Goal: Book appointment/travel/reservation

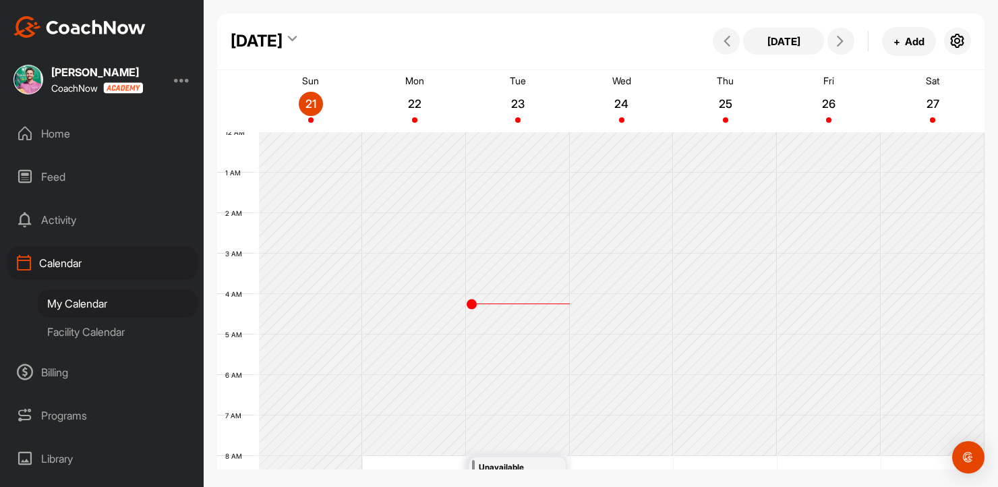
scroll to position [626, 0]
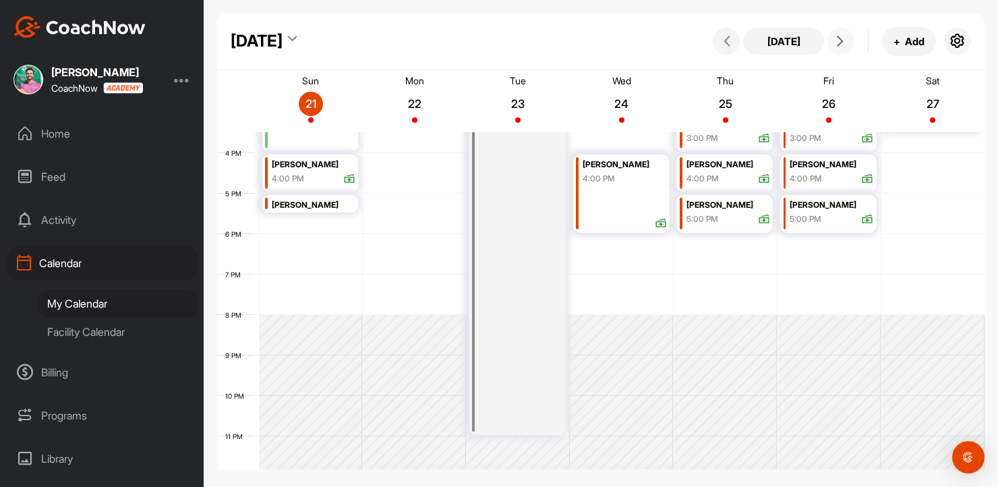
click at [847, 43] on span at bounding box center [841, 41] width 16 height 11
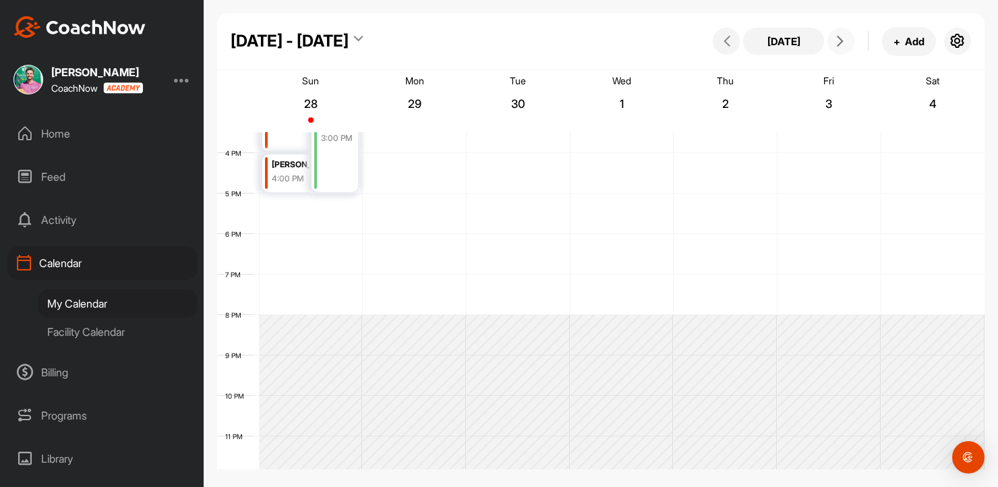
click at [847, 43] on span at bounding box center [841, 41] width 16 height 11
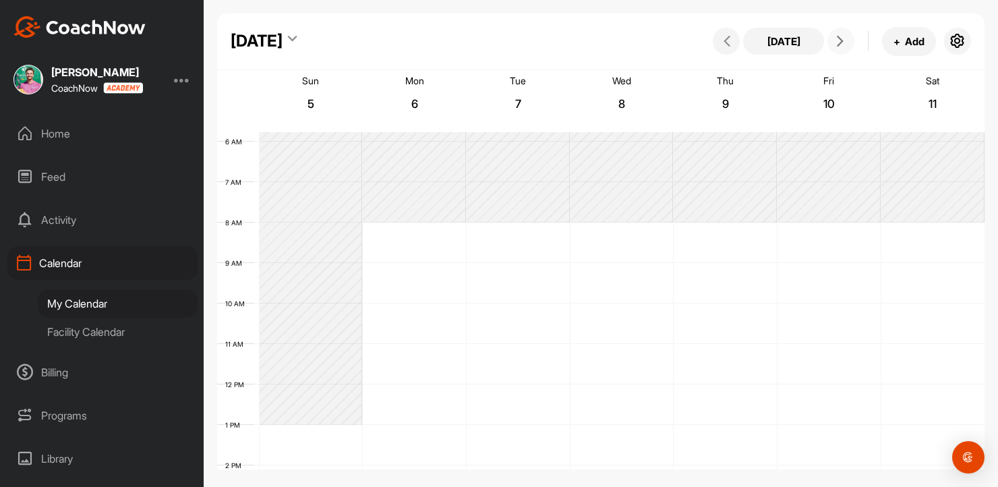
click at [847, 43] on span at bounding box center [841, 41] width 16 height 11
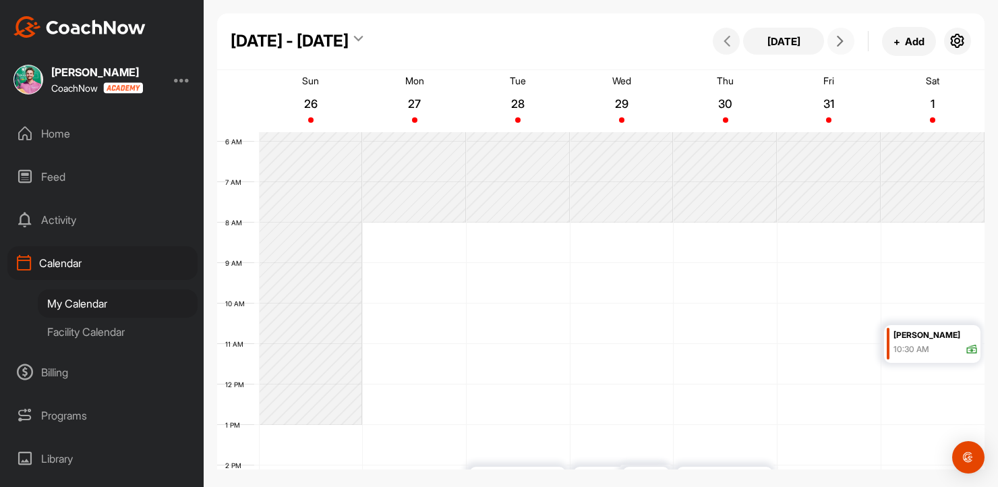
click at [843, 40] on icon at bounding box center [840, 41] width 11 height 11
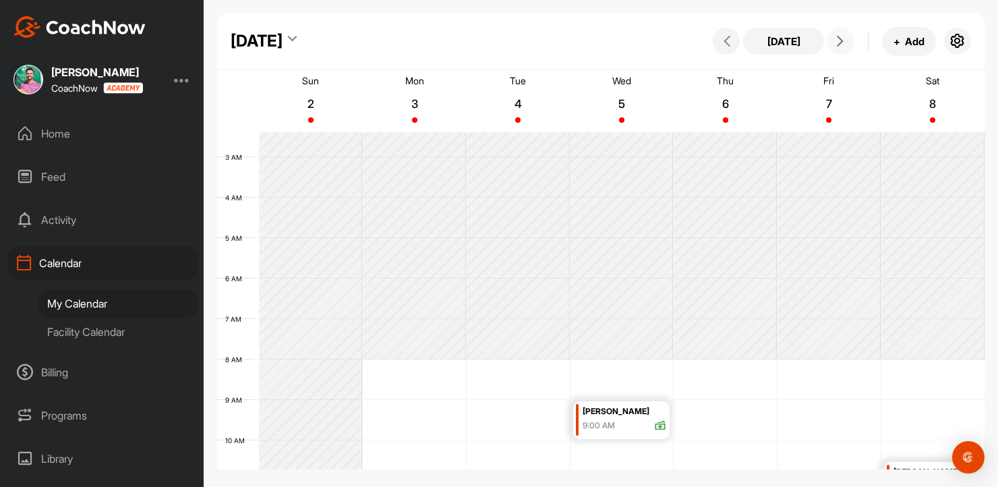
scroll to position [0, 0]
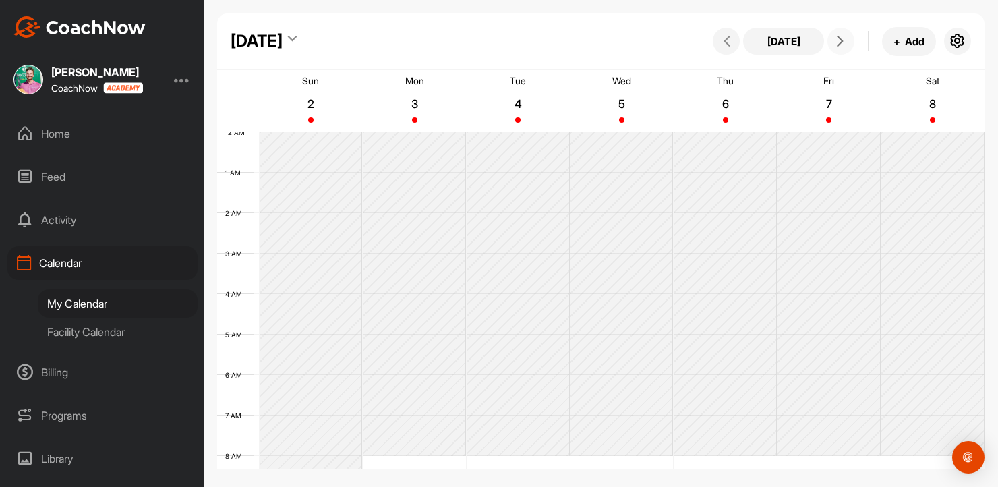
click at [852, 44] on button at bounding box center [840, 41] width 27 height 27
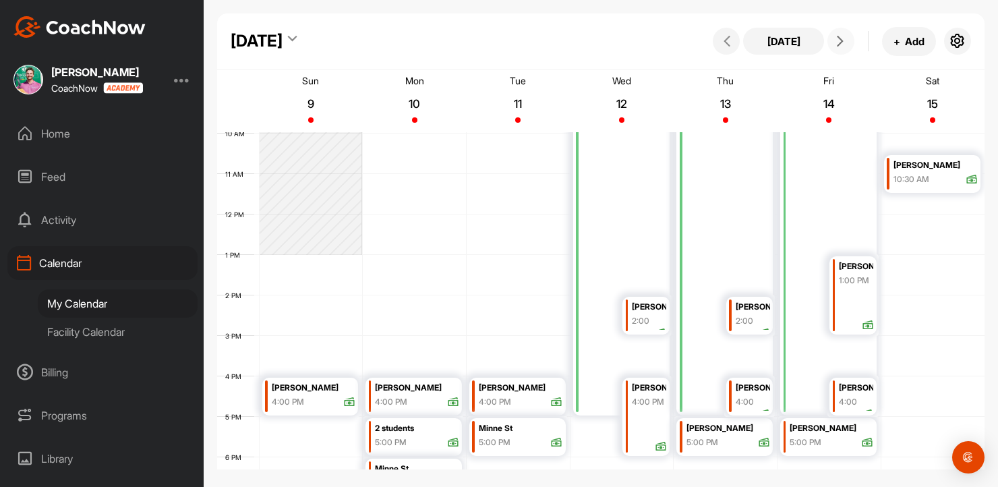
scroll to position [409, 0]
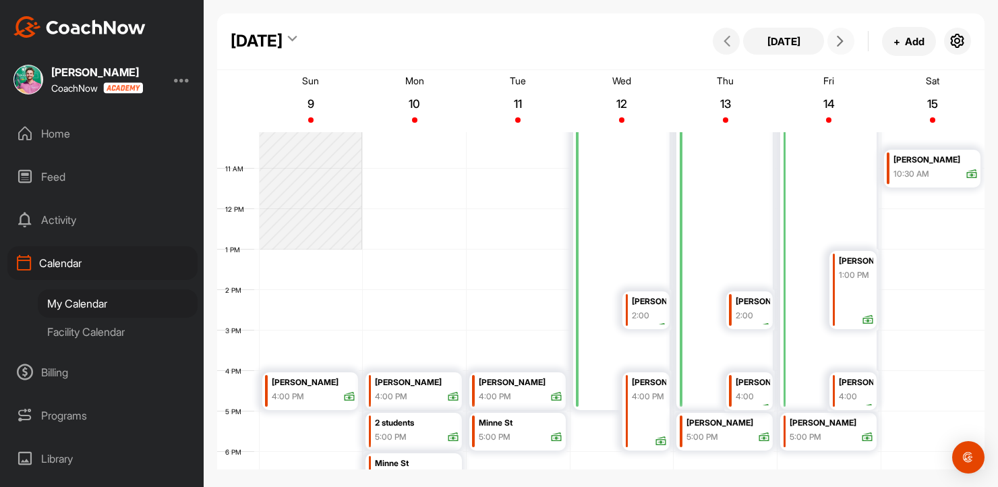
click at [840, 51] on button at bounding box center [840, 41] width 27 height 27
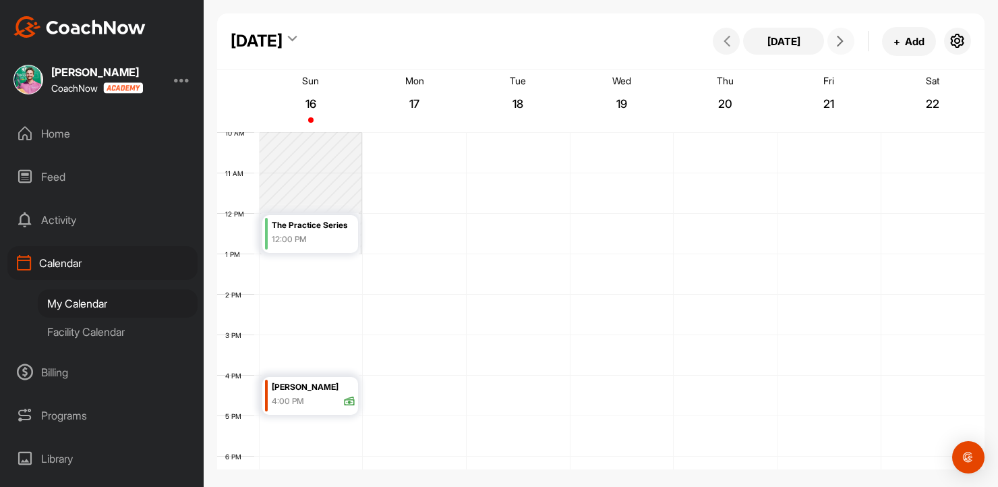
scroll to position [334, 0]
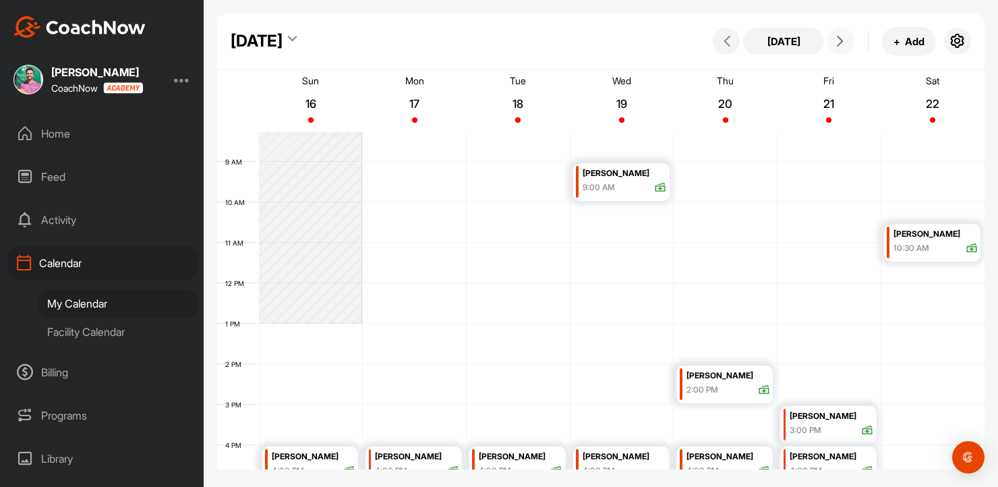
click at [838, 43] on icon at bounding box center [840, 41] width 11 height 11
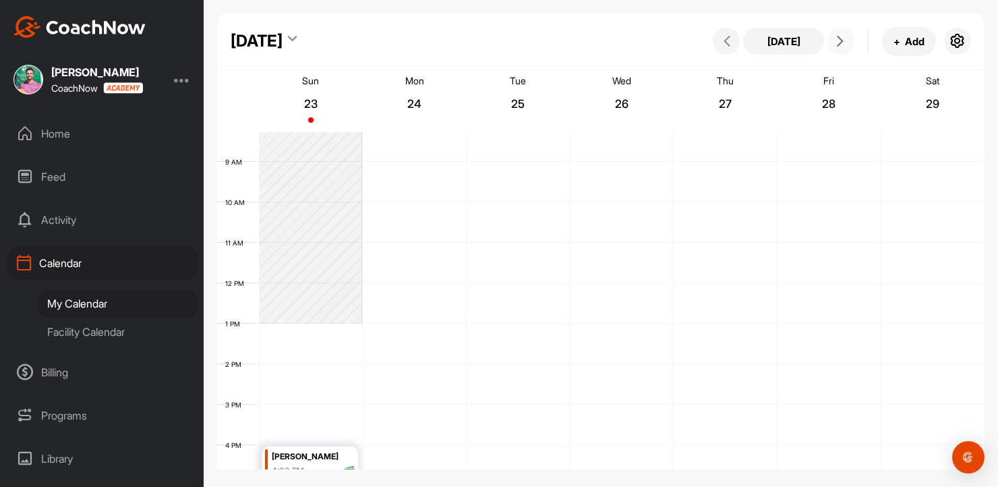
scroll to position [233, 0]
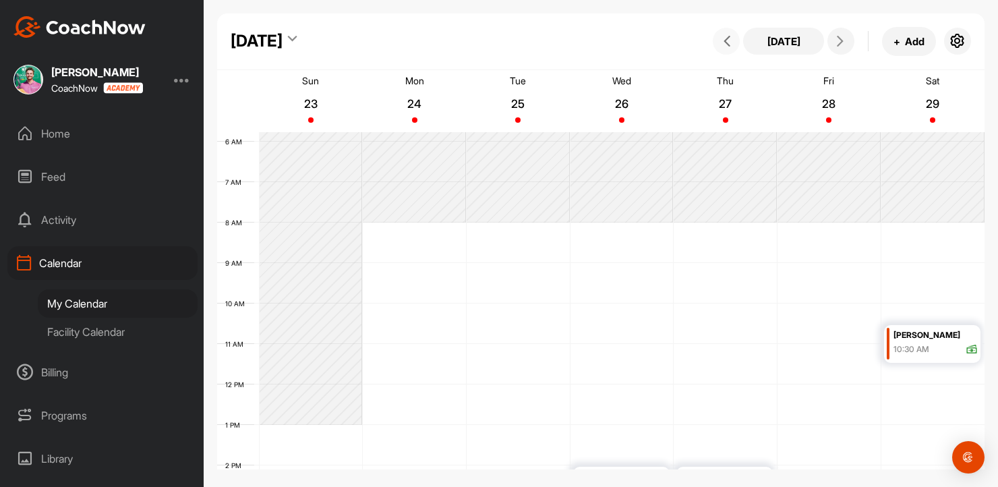
click at [720, 43] on span at bounding box center [726, 41] width 16 height 11
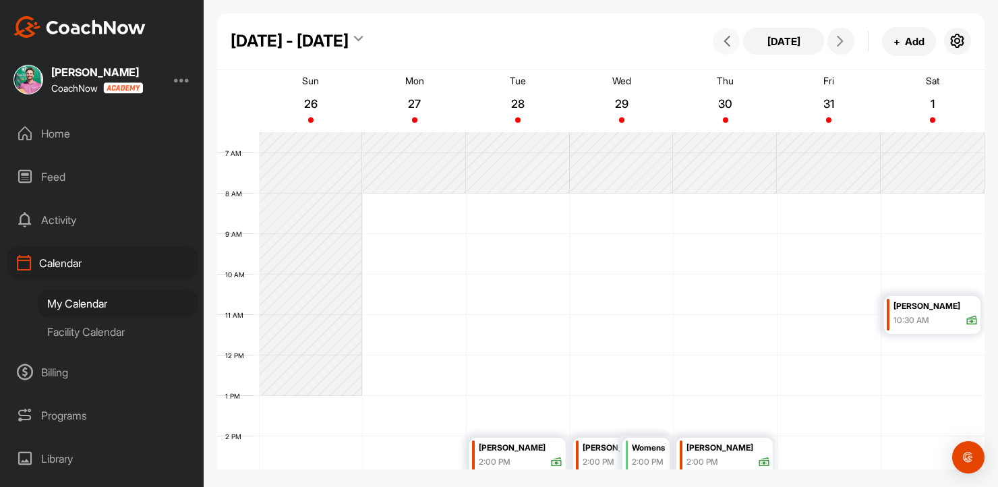
scroll to position [218, 0]
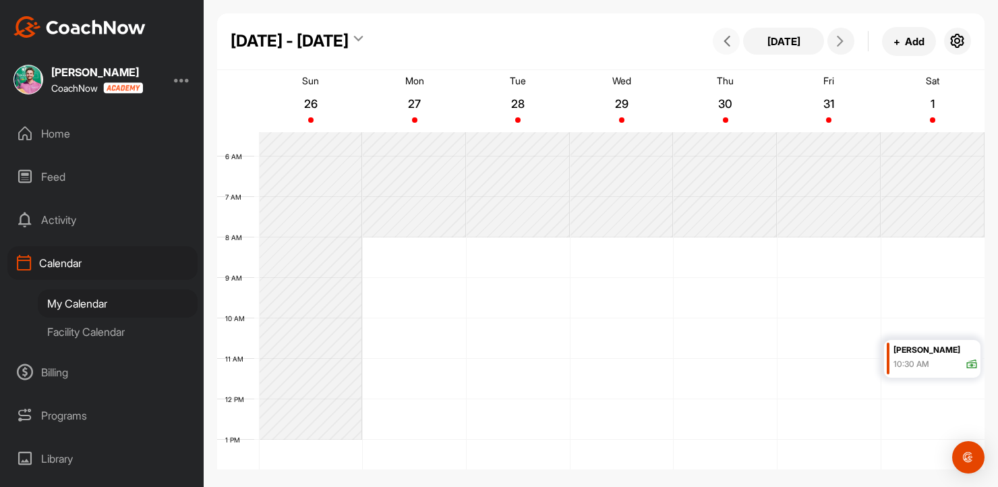
click at [725, 45] on icon at bounding box center [726, 41] width 11 height 11
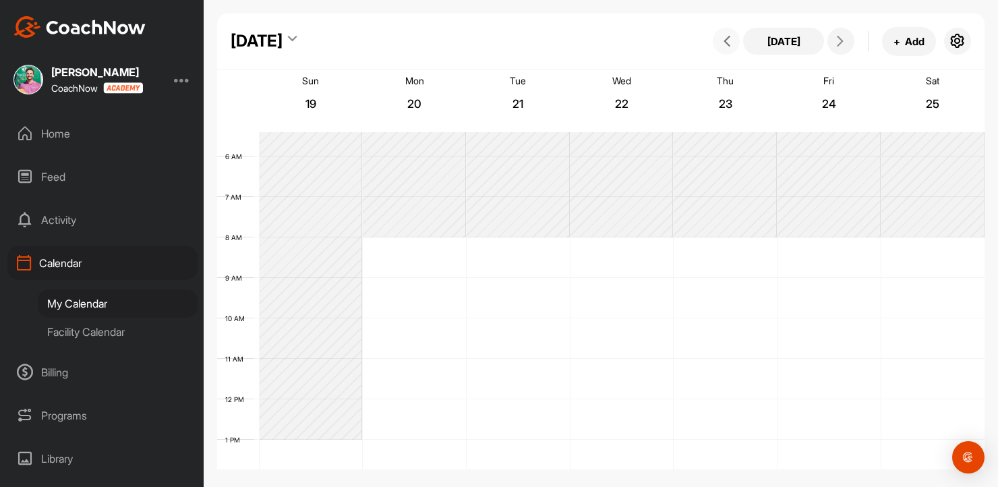
click at [725, 45] on icon at bounding box center [726, 41] width 11 height 11
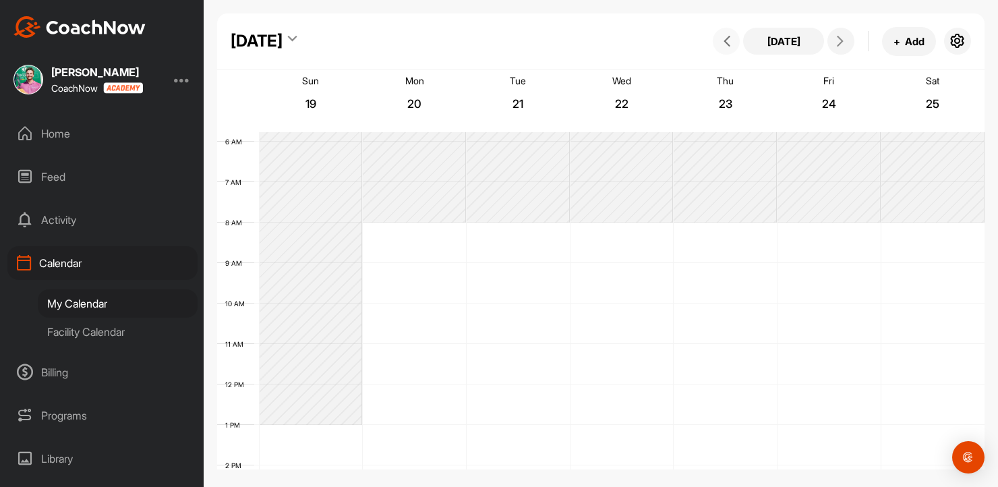
click at [725, 45] on icon at bounding box center [726, 41] width 11 height 11
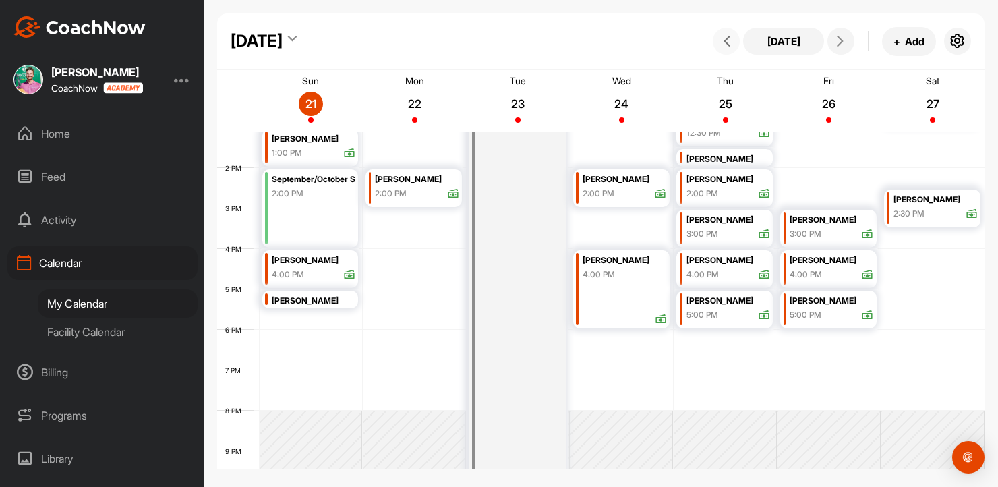
scroll to position [634, 0]
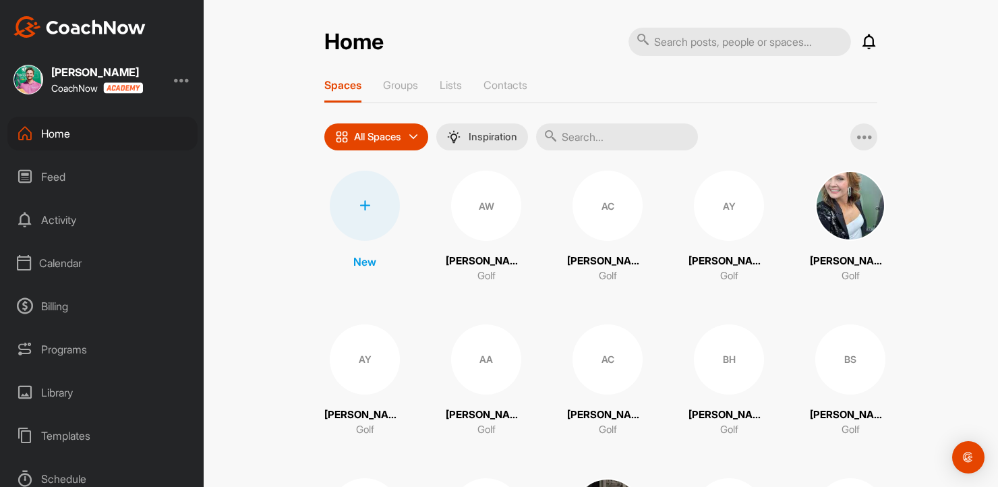
click at [67, 264] on div "Calendar" at bounding box center [102, 263] width 190 height 34
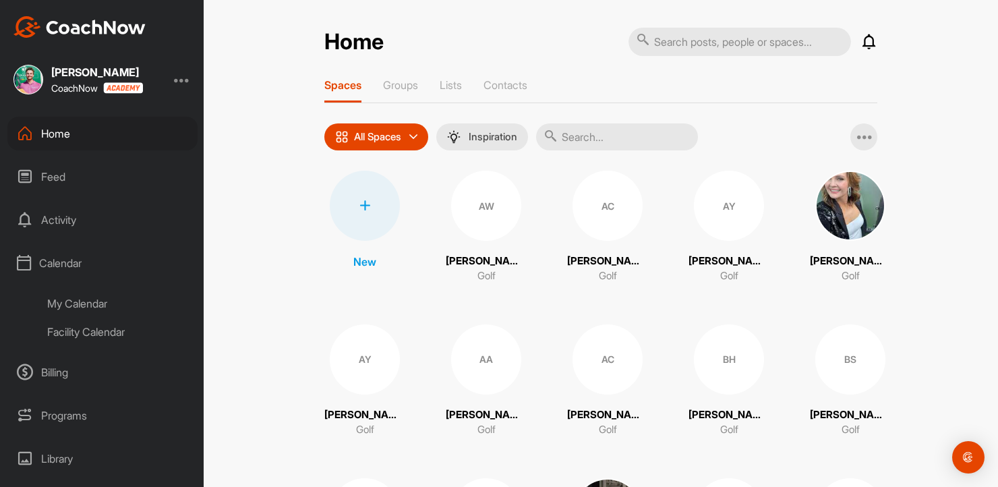
click at [91, 335] on div "Facility Calendar" at bounding box center [118, 332] width 160 height 28
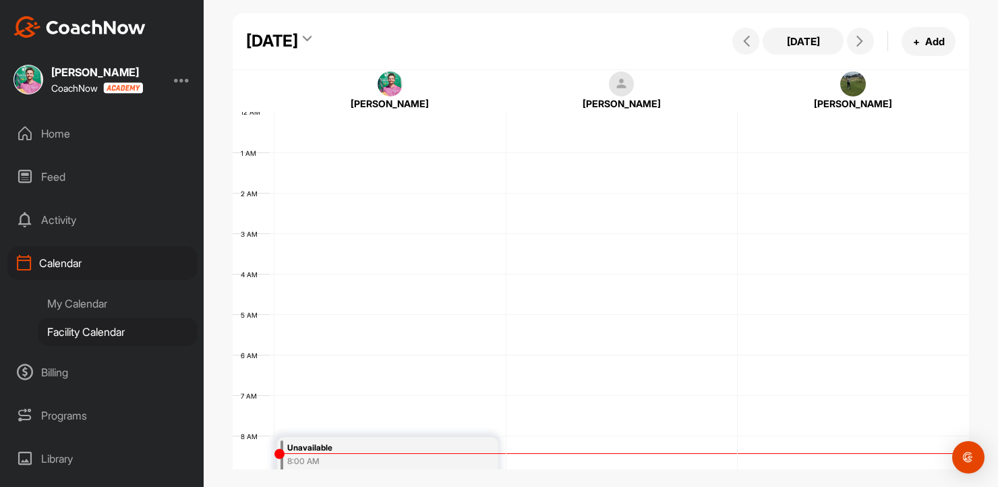
scroll to position [233, 0]
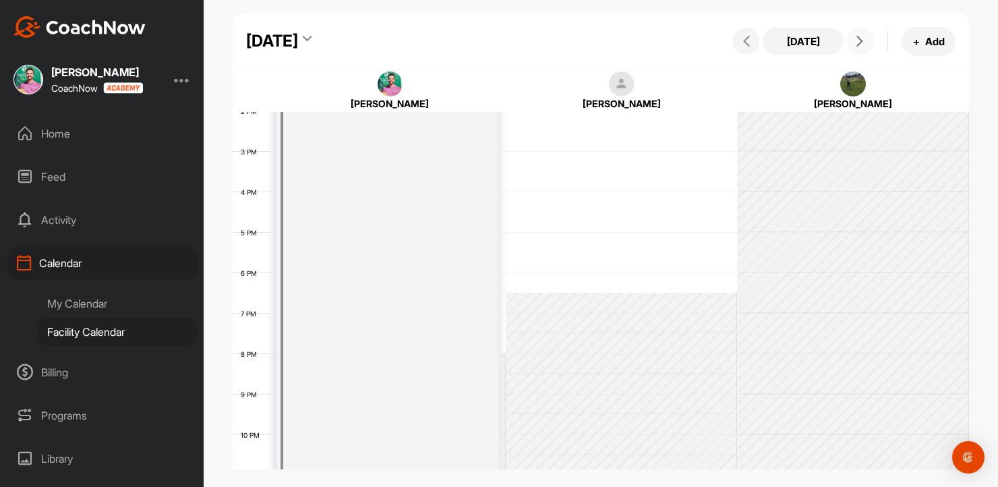
click at [866, 39] on span at bounding box center [860, 41] width 16 height 11
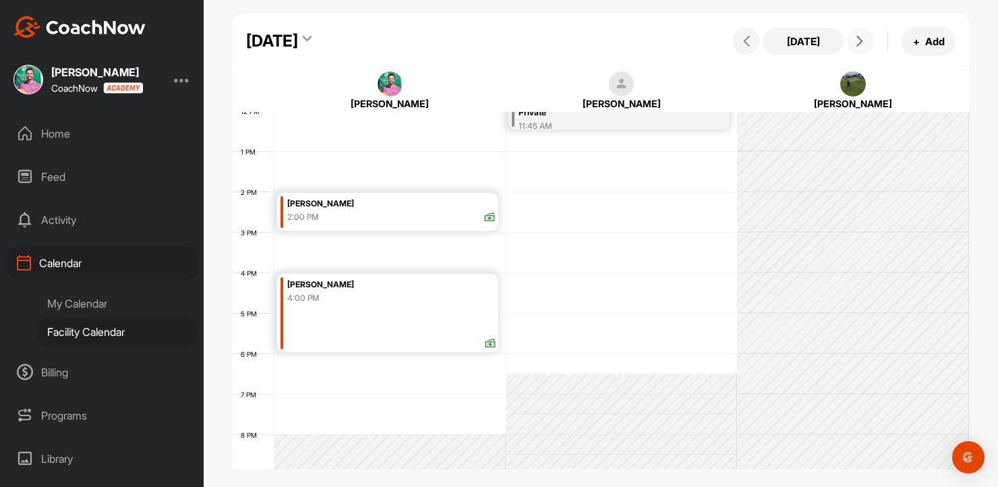
scroll to position [492, 0]
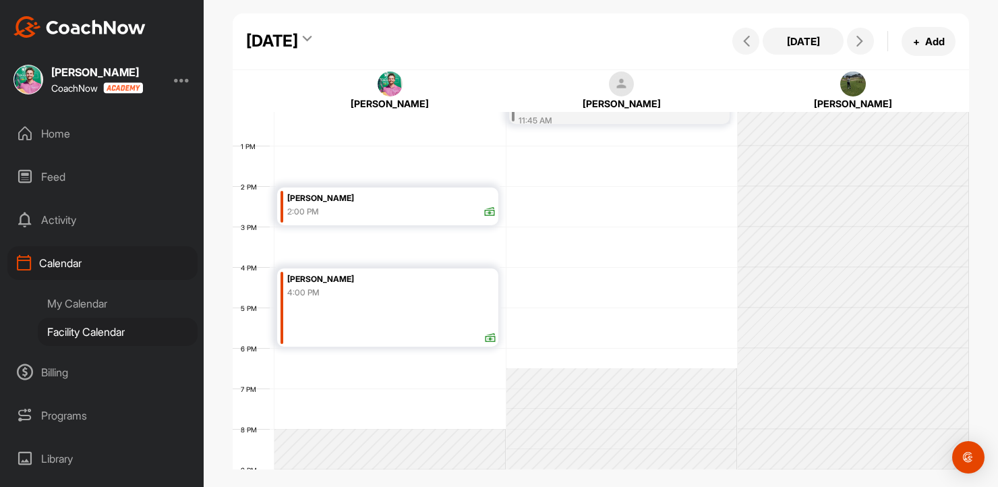
click at [83, 295] on div "My Calendar" at bounding box center [118, 303] width 160 height 28
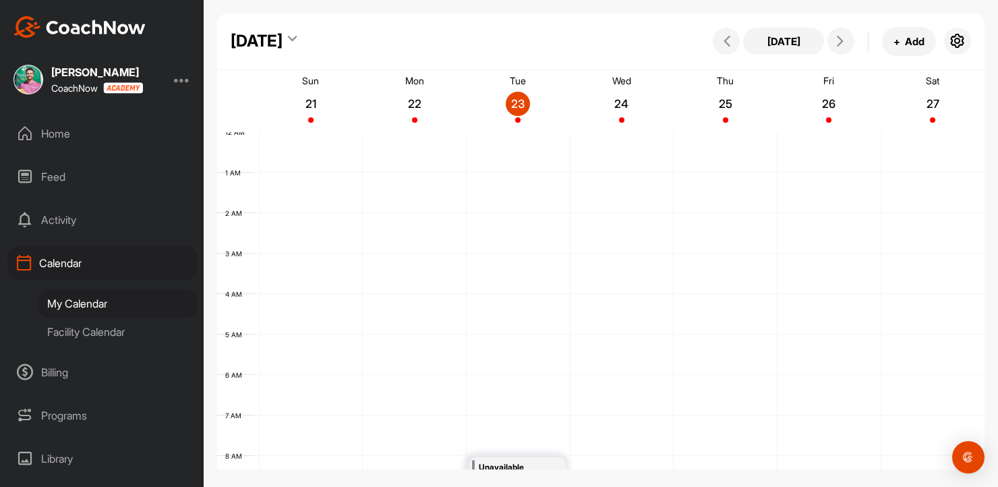
scroll to position [233, 0]
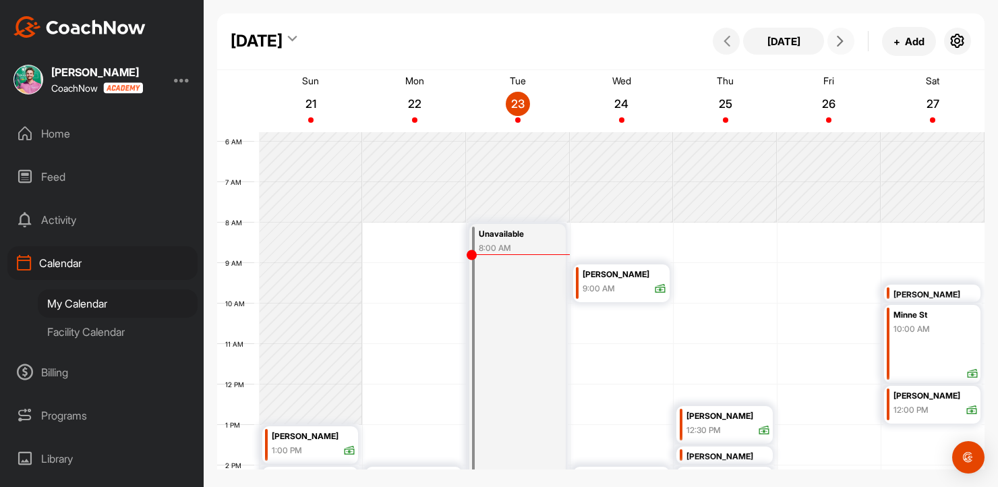
click at [851, 44] on button at bounding box center [840, 41] width 27 height 27
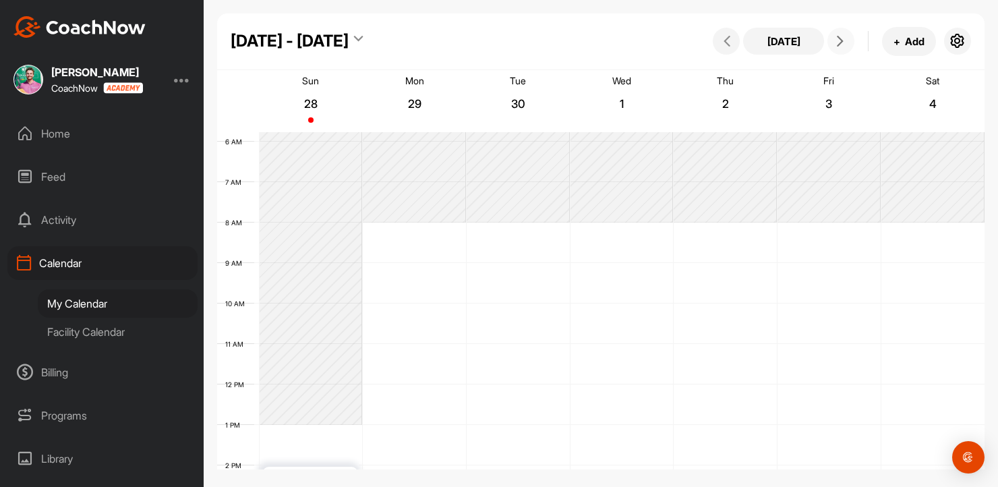
click at [851, 44] on button at bounding box center [840, 41] width 27 height 27
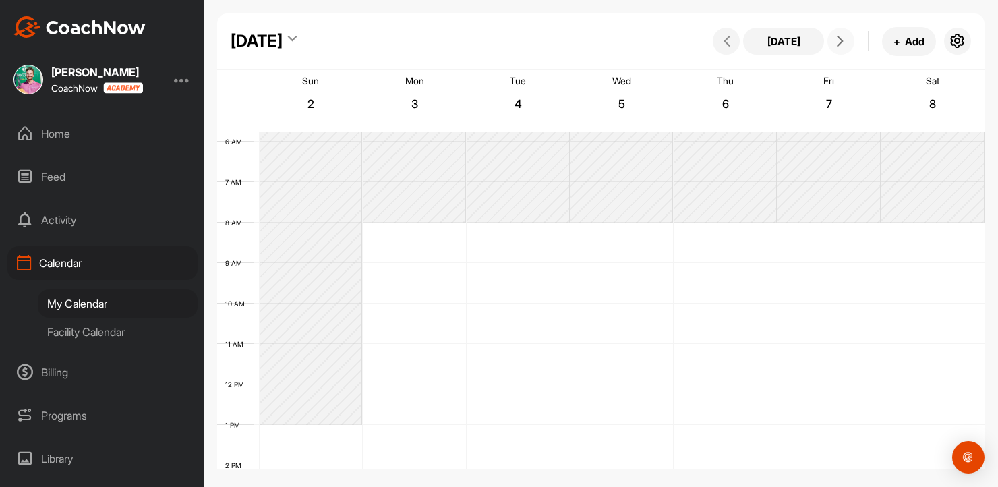
click at [851, 44] on button at bounding box center [840, 41] width 27 height 27
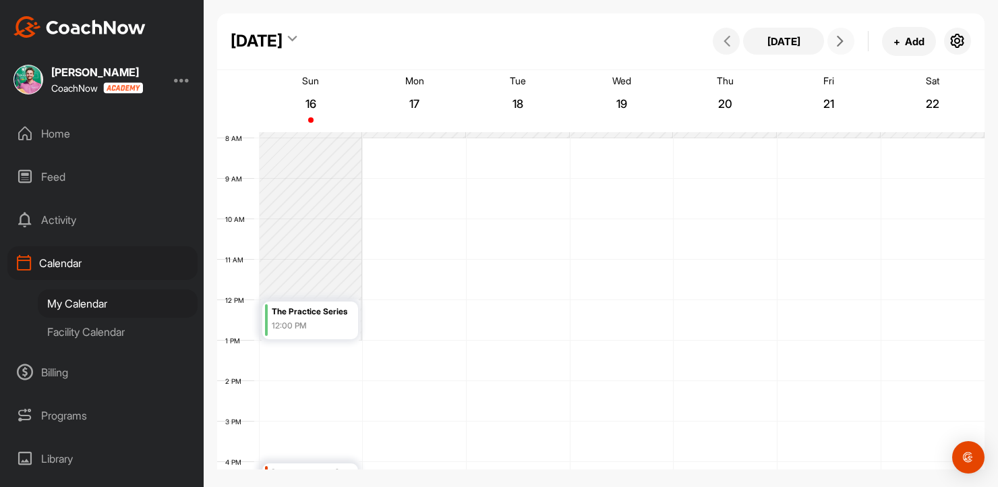
scroll to position [321, 0]
click at [537, 305] on div "12 AM 1 AM 2 AM 3 AM 4 AM 5 AM 6 AM 7 AM 8 AM 9 AM 10 AM 11 AM 12 PM 1 PM 2 PM …" at bounding box center [600, 296] width 767 height 971
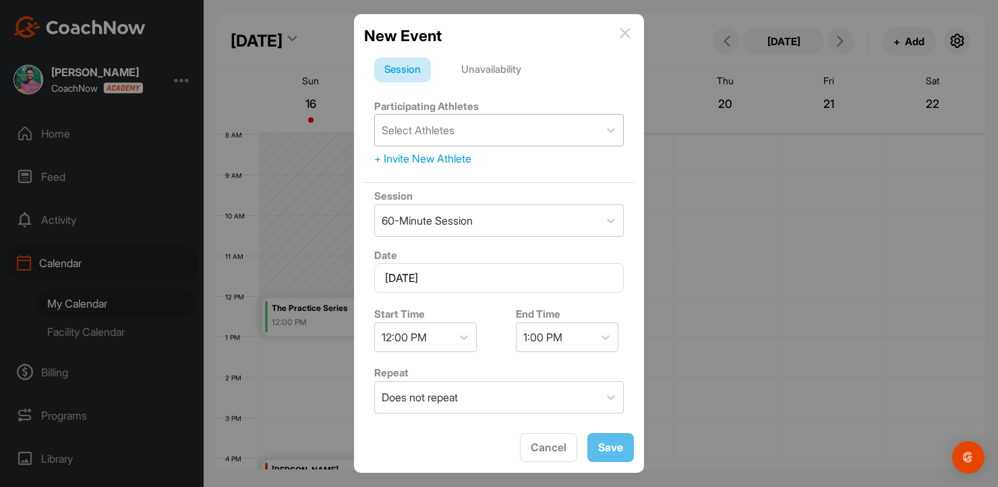
click at [493, 133] on div "Select Athletes" at bounding box center [487, 130] width 224 height 31
click at [520, 92] on div "Participating Athletes Select Athletes + Invite New Athlete" at bounding box center [499, 132] width 270 height 80
click at [458, 166] on div "+ Invite New Athlete" at bounding box center [498, 158] width 249 height 16
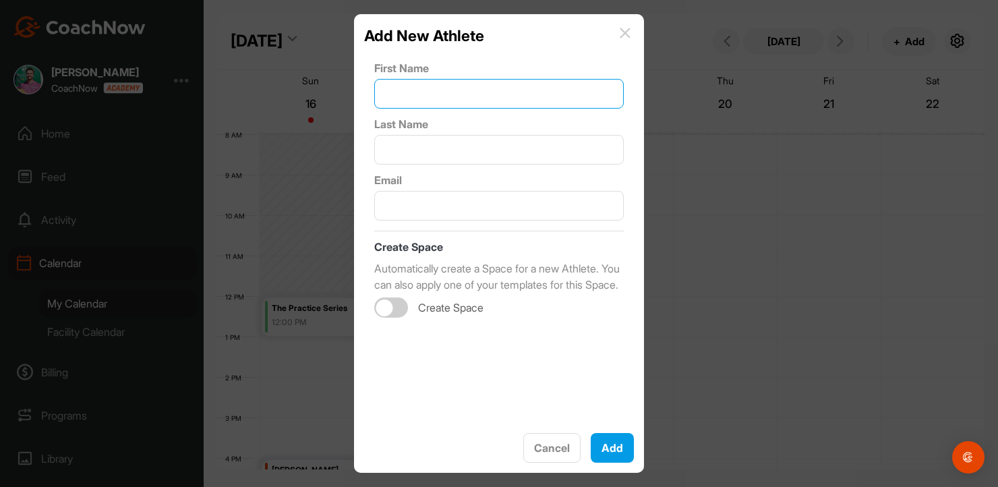
click at [456, 96] on input "text" at bounding box center [498, 94] width 249 height 30
type input "[PERSON_NAME]"
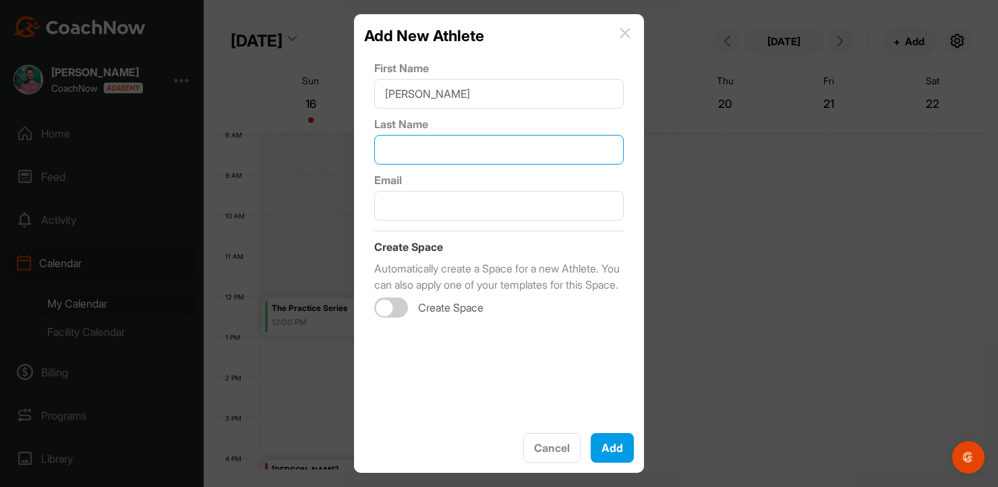
click at [426, 135] on input "text" at bounding box center [498, 150] width 249 height 30
type input "[PERSON_NAME]"
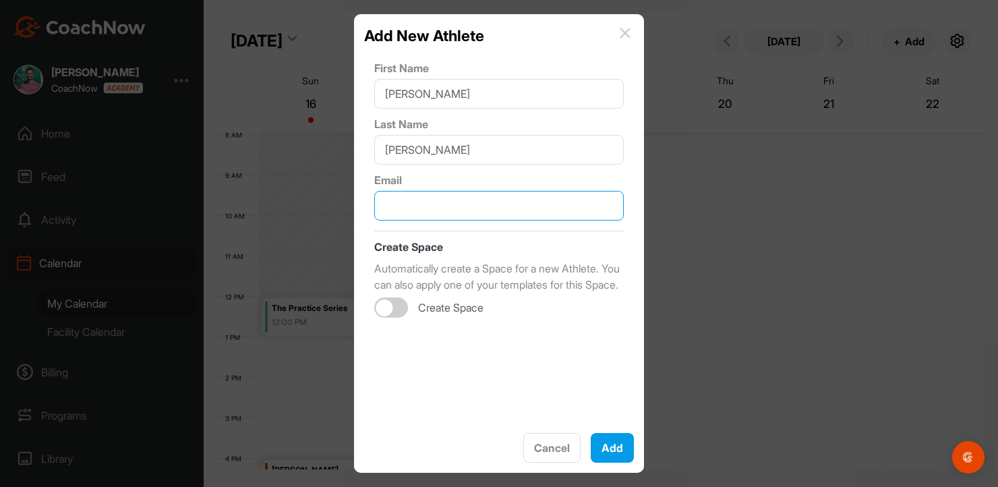
click at [453, 209] on input "text" at bounding box center [498, 206] width 249 height 30
paste input "[PERSON_NAME][EMAIL_ADDRESS][DOMAIN_NAME]"
click at [396, 318] on div at bounding box center [391, 307] width 34 height 20
type input "[PERSON_NAME][EMAIL_ADDRESS][DOMAIN_NAME]"
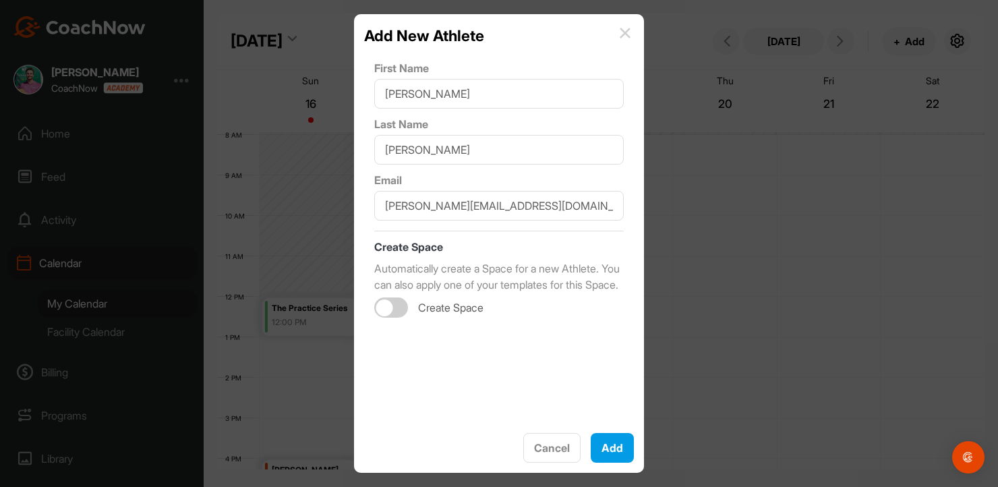
checkbox input "true"
click at [441, 372] on div "Select Template" at bounding box center [426, 364] width 88 height 16
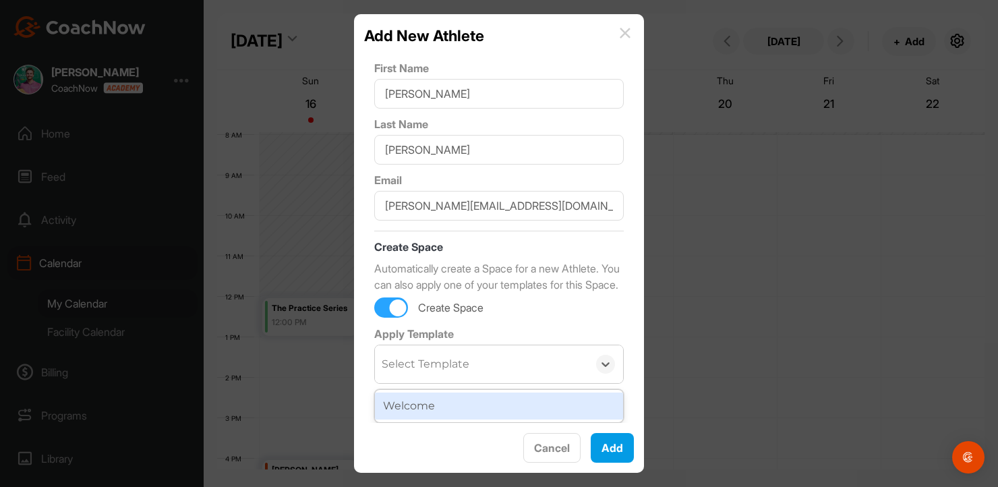
scroll to position [16, 0]
click at [398, 415] on div "Welcome" at bounding box center [499, 405] width 248 height 27
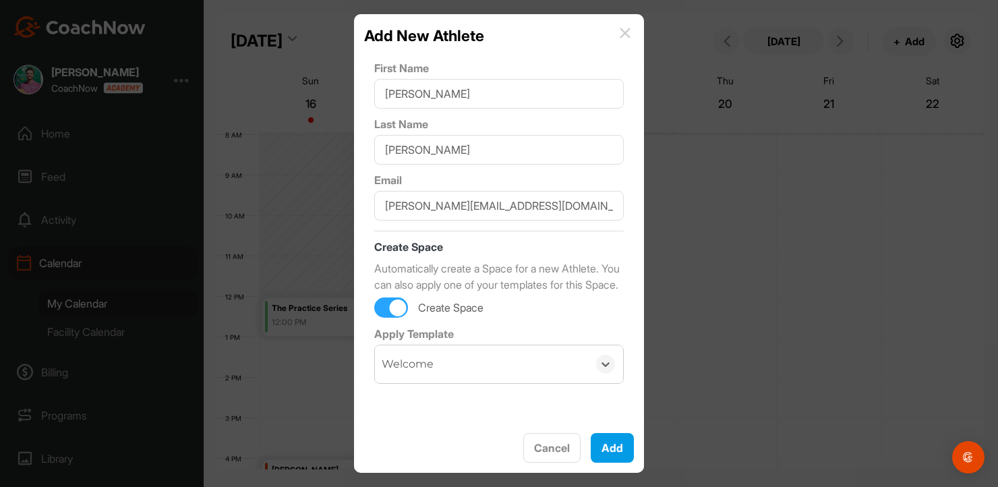
scroll to position [0, 0]
click at [620, 447] on button "Add" at bounding box center [612, 448] width 43 height 30
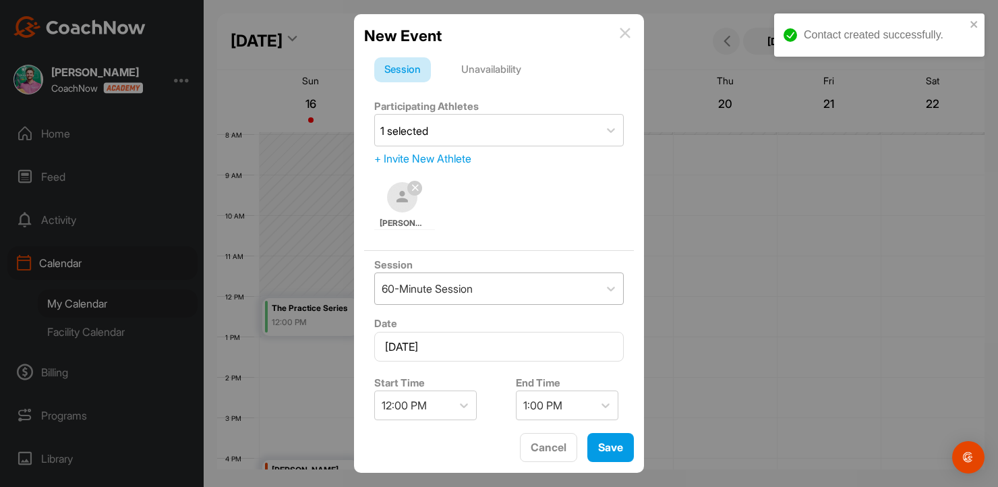
click at [506, 281] on div "60-Minute Session" at bounding box center [487, 288] width 224 height 31
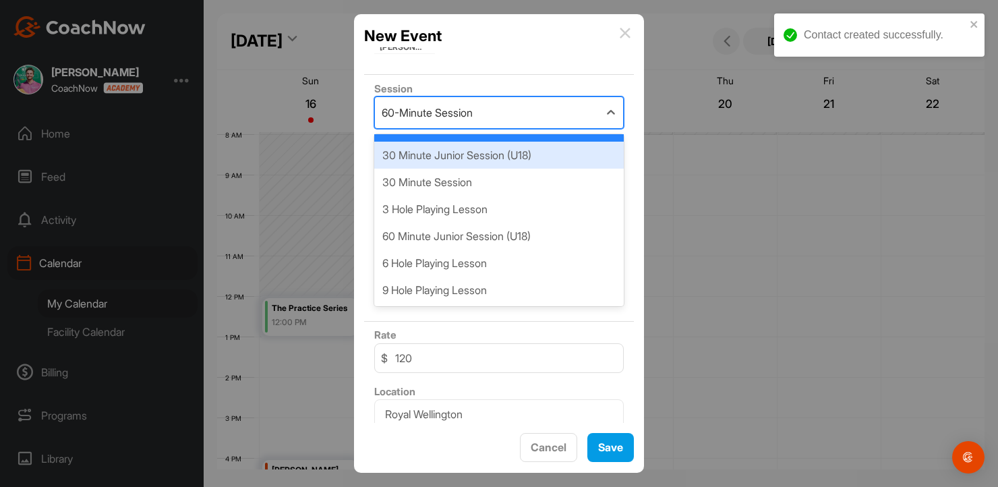
scroll to position [225, 0]
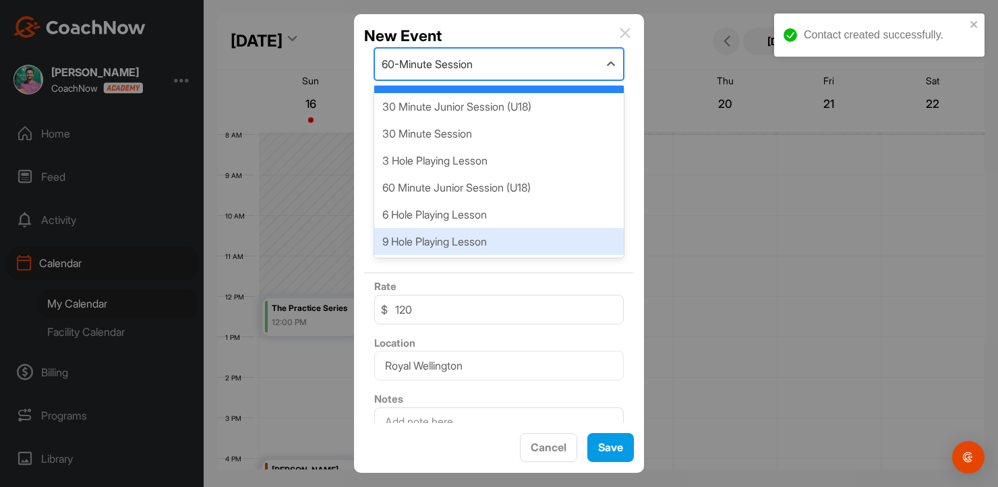
click at [513, 247] on div "9 Hole Playing Lesson" at bounding box center [498, 241] width 249 height 27
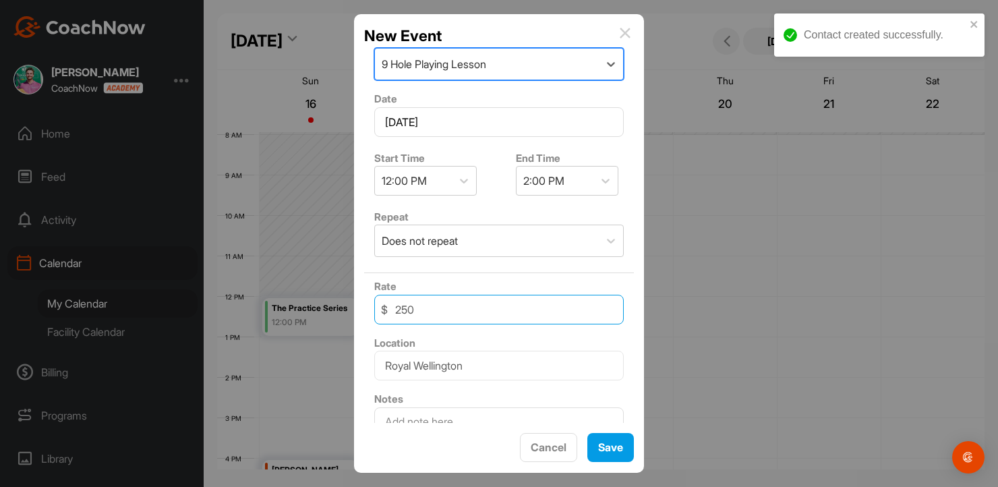
click at [466, 306] on input "250" at bounding box center [498, 310] width 249 height 30
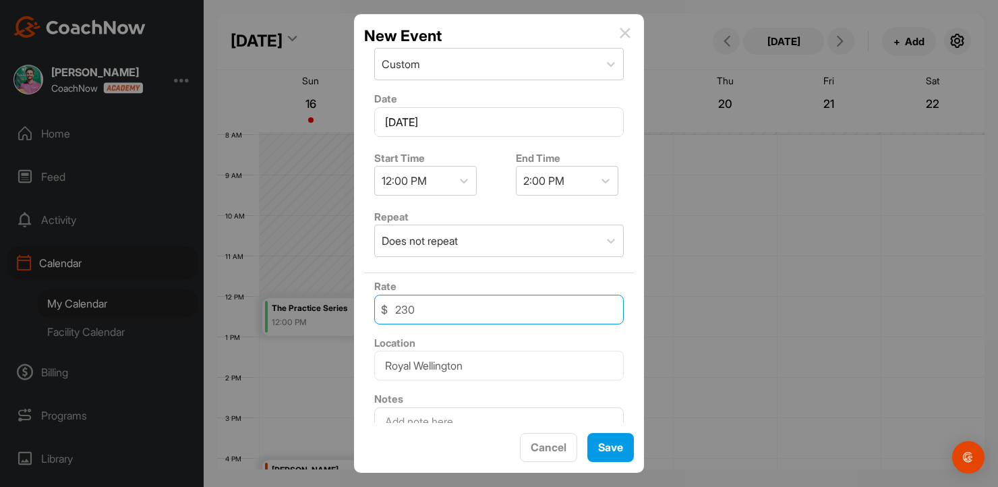
type input "230"
click at [454, 279] on div "Rate $ 230" at bounding box center [499, 301] width 270 height 57
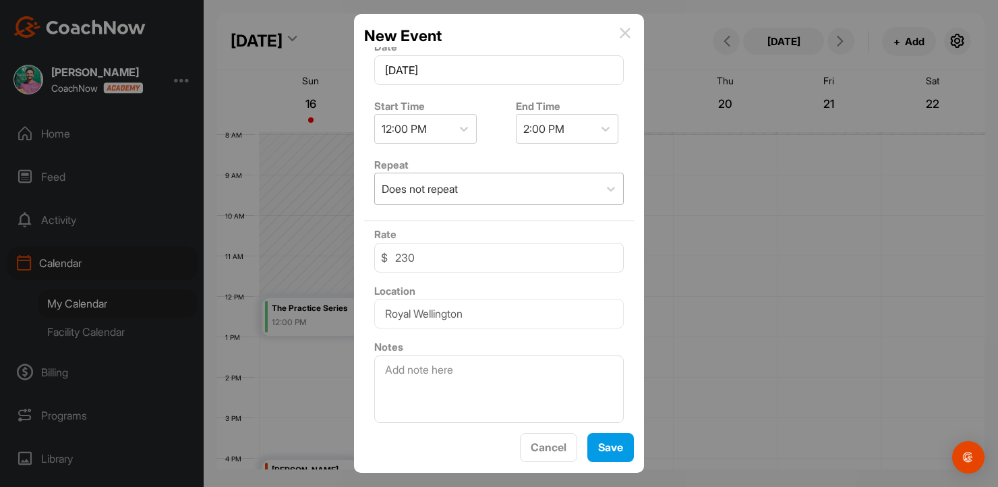
scroll to position [278, 0]
click at [454, 373] on textarea at bounding box center [498, 386] width 249 height 67
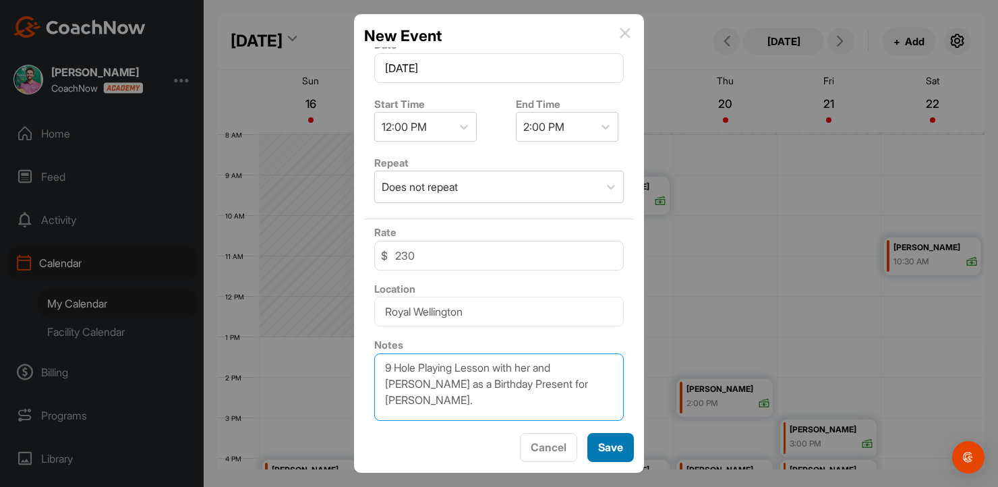
type textarea "9 Hole Playing Lesson with her and [PERSON_NAME] as a Birthday Present for [PER…"
click at [613, 458] on button "Save" at bounding box center [610, 447] width 47 height 29
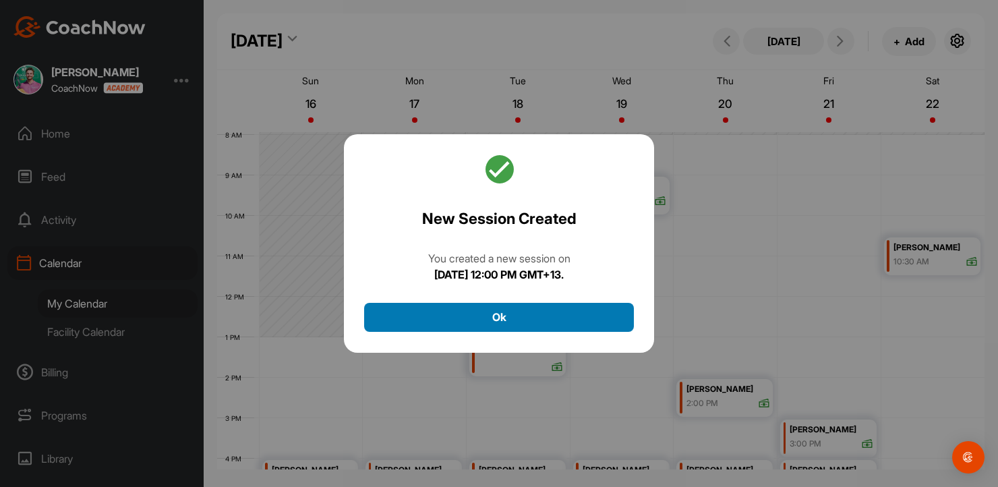
click at [589, 327] on button "Ok" at bounding box center [499, 317] width 270 height 29
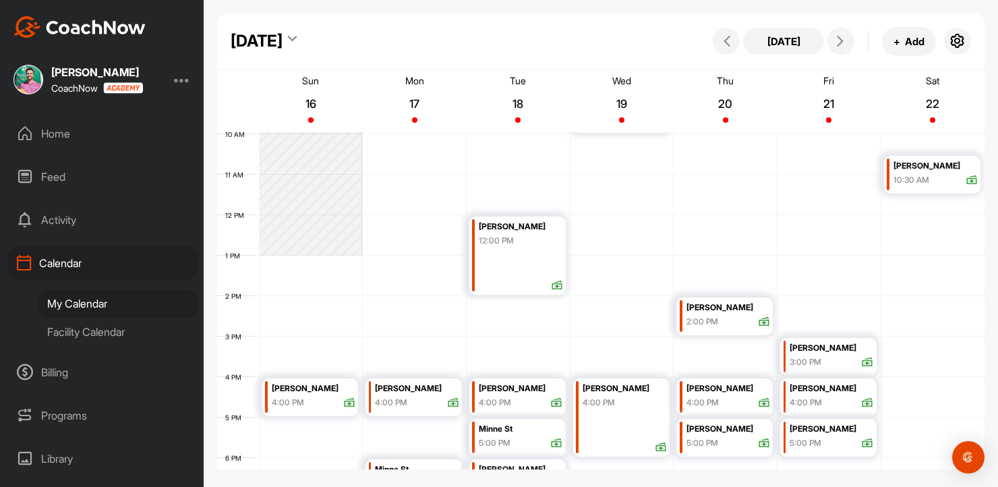
scroll to position [384, 0]
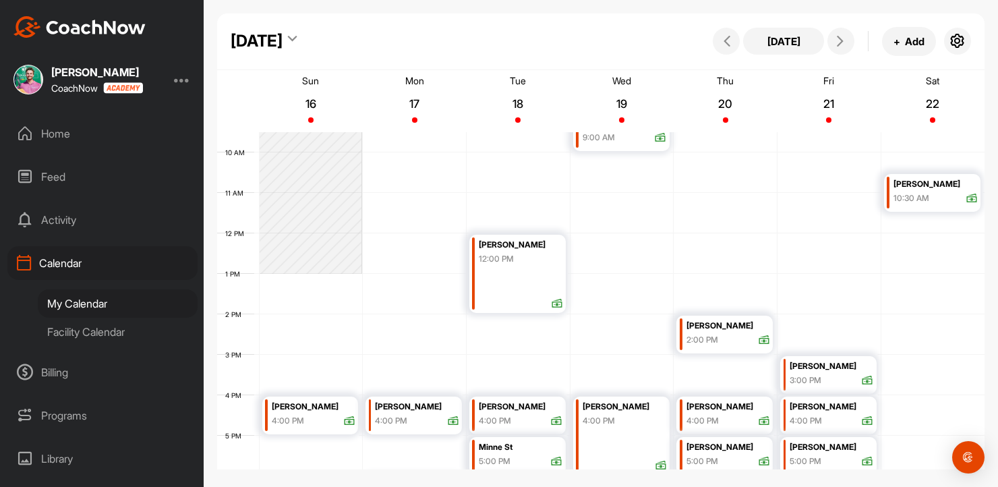
click at [548, 280] on div "[PERSON_NAME] 12:00 PM" at bounding box center [517, 274] width 96 height 78
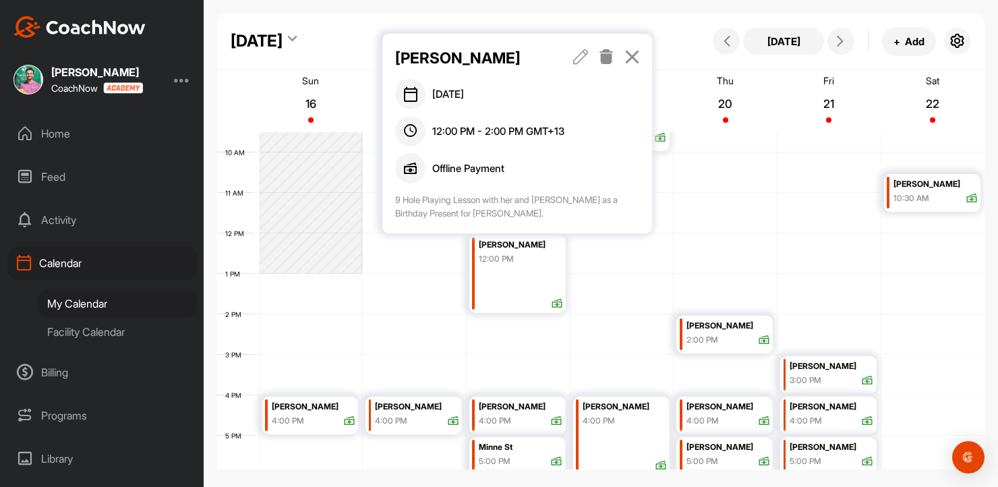
click at [586, 58] on icon at bounding box center [581, 56] width 16 height 15
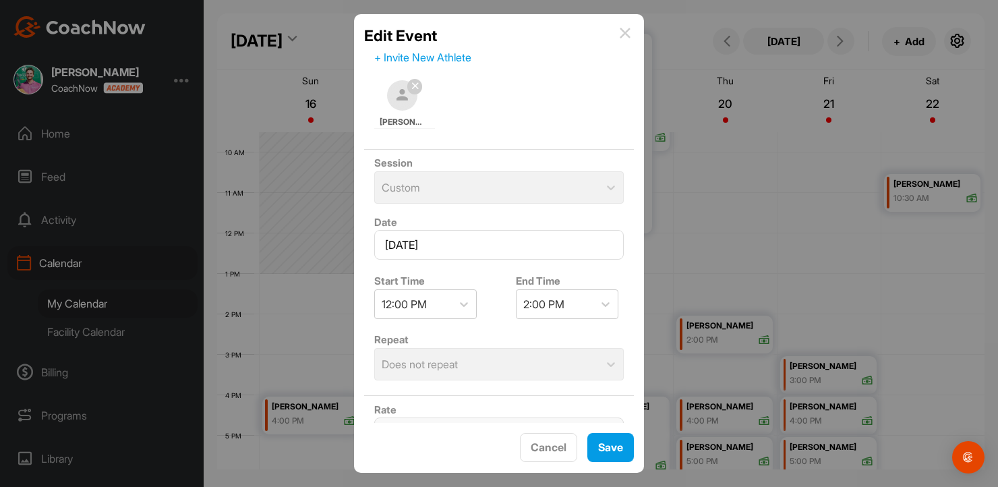
scroll to position [63, 0]
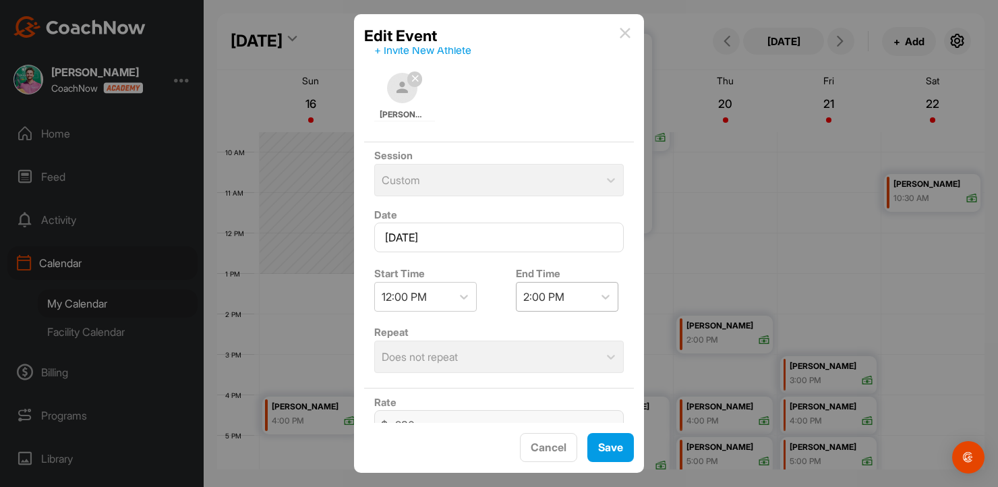
click at [554, 291] on div "2:00 PM" at bounding box center [543, 297] width 41 height 16
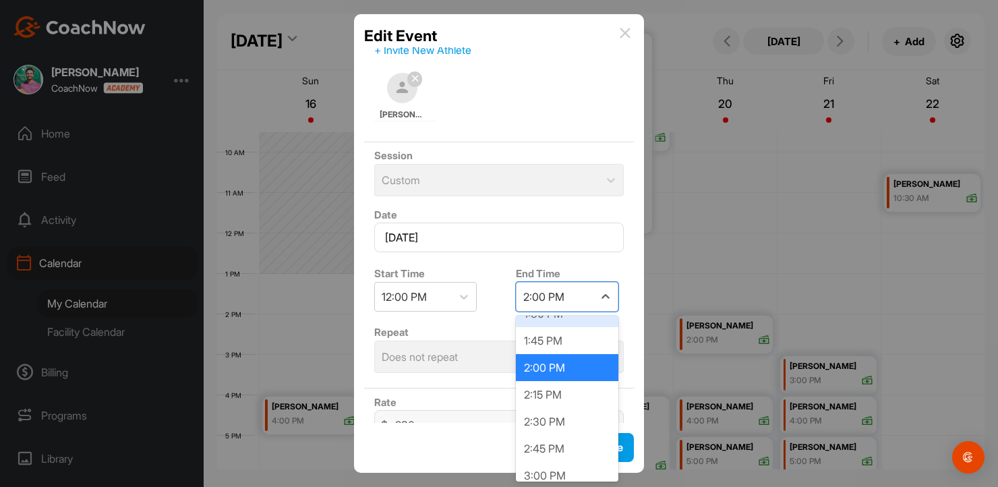
scroll to position [160, 0]
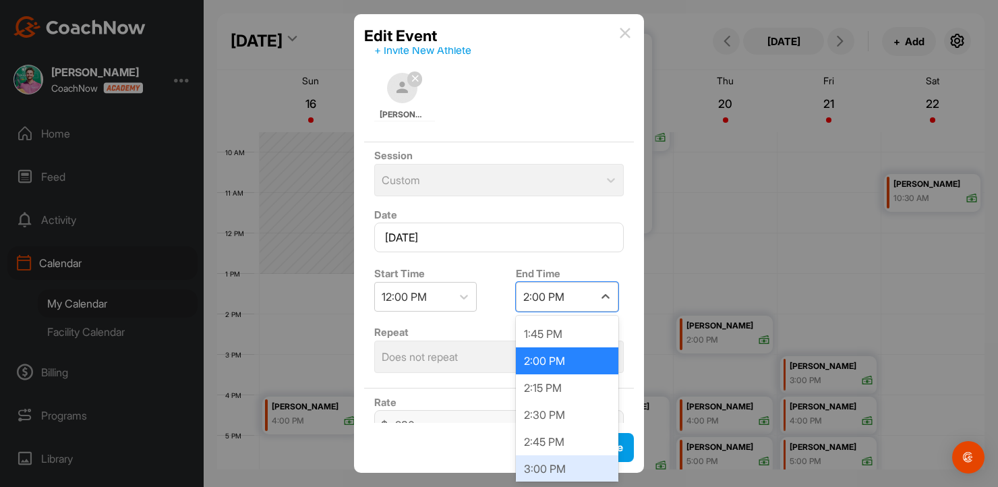
click at [560, 455] on div "3:00 PM" at bounding box center [567, 468] width 102 height 27
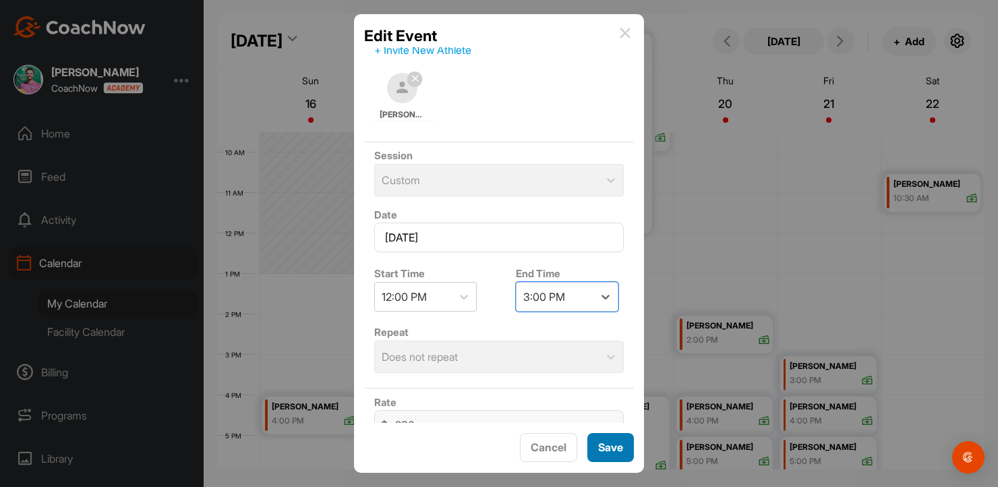
click at [616, 445] on span "Save" at bounding box center [610, 446] width 25 height 13
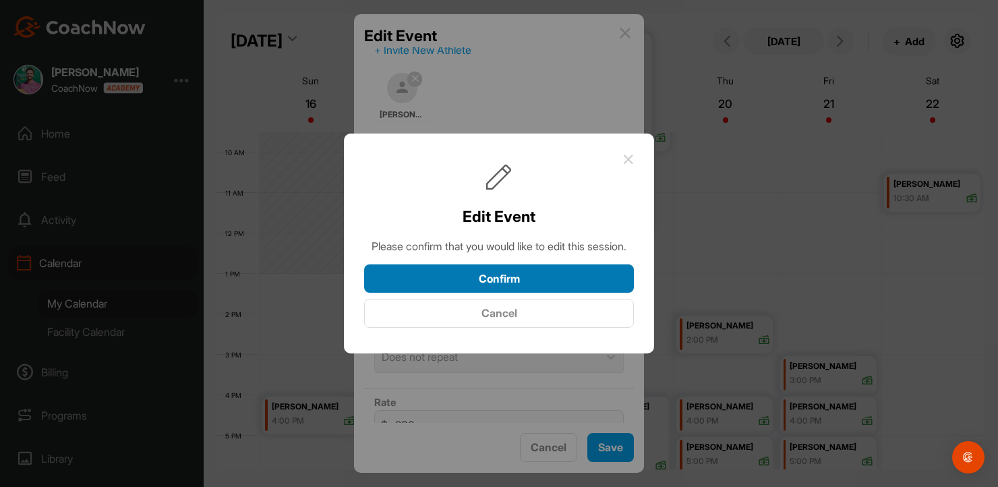
click at [587, 293] on button "Confirm" at bounding box center [499, 278] width 270 height 29
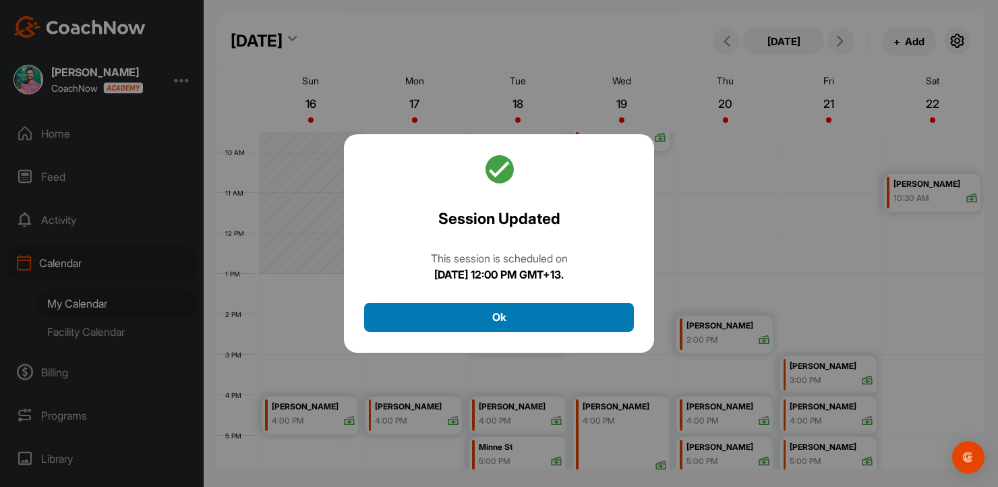
click at [584, 320] on button "Ok" at bounding box center [499, 317] width 270 height 29
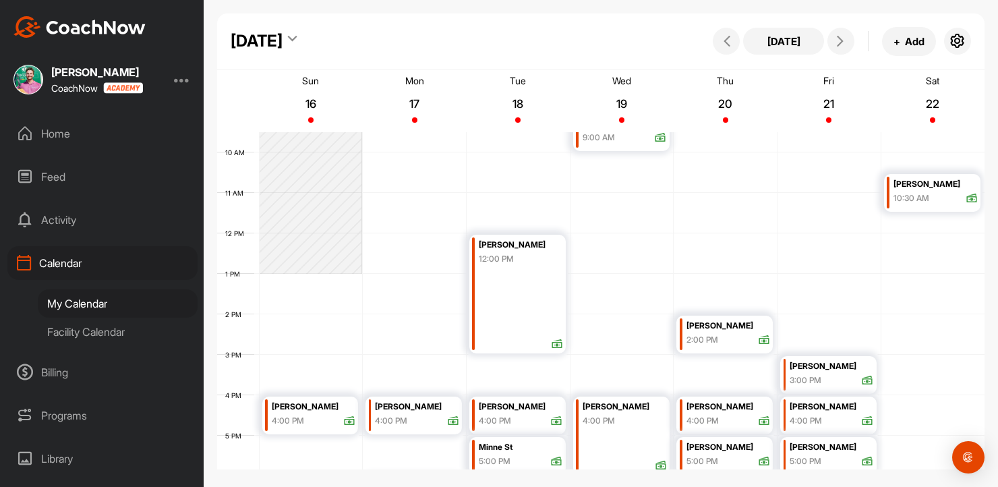
scroll to position [491, 0]
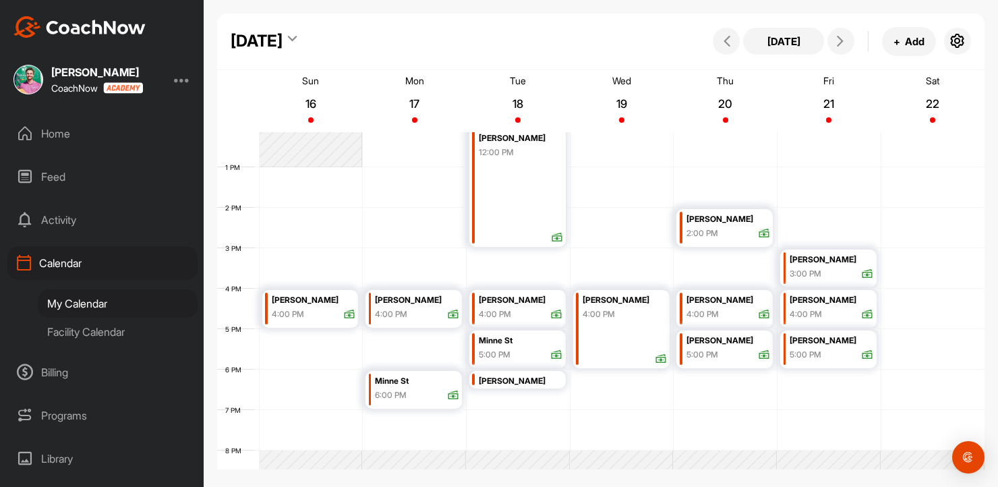
click at [105, 135] on div "Home" at bounding box center [102, 134] width 190 height 34
